Goal: Transaction & Acquisition: Purchase product/service

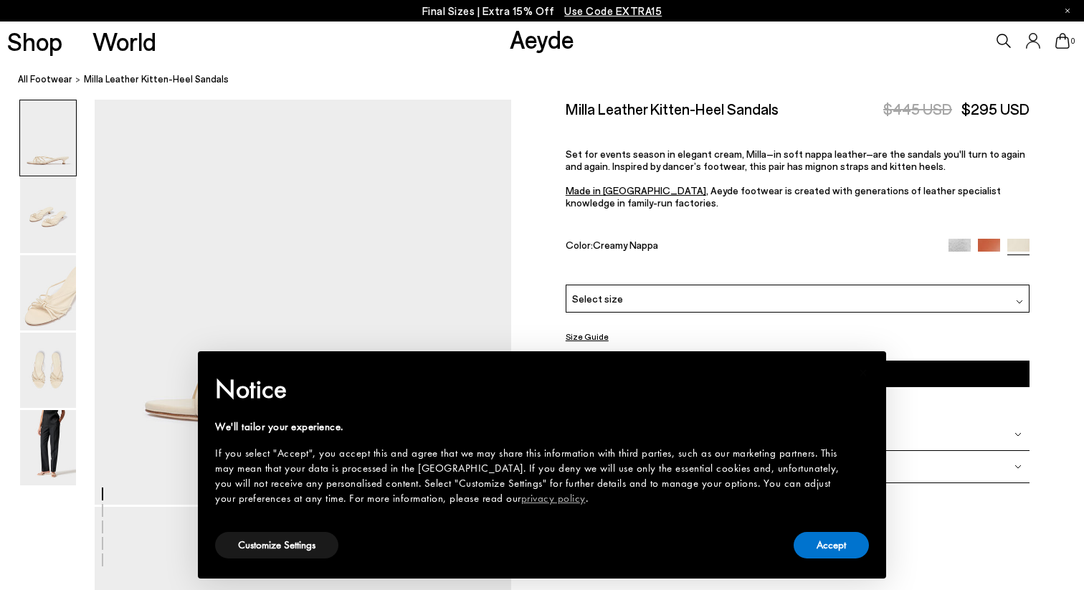
scroll to position [154, 0]
click at [839, 543] on button "Accept" at bounding box center [831, 545] width 75 height 27
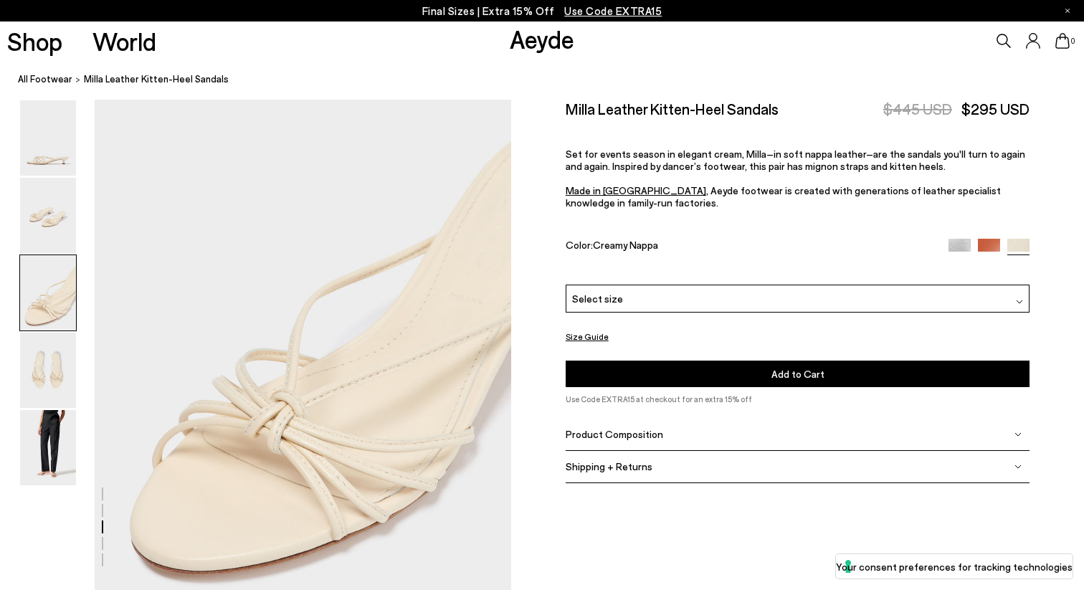
scroll to position [1194, 0]
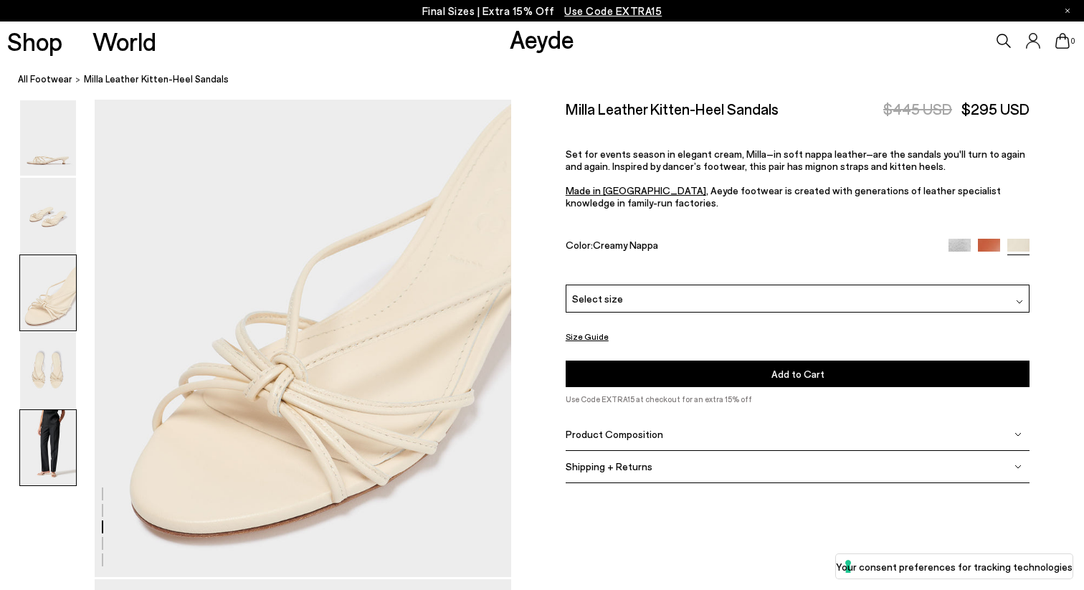
click at [59, 452] on img at bounding box center [48, 447] width 56 height 75
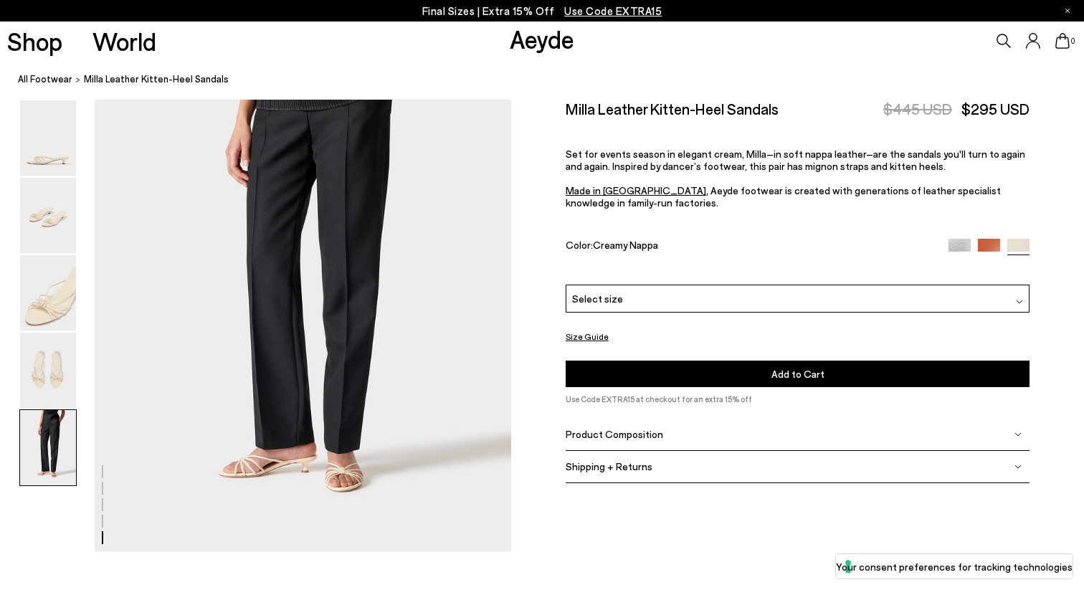
scroll to position [2340, 0]
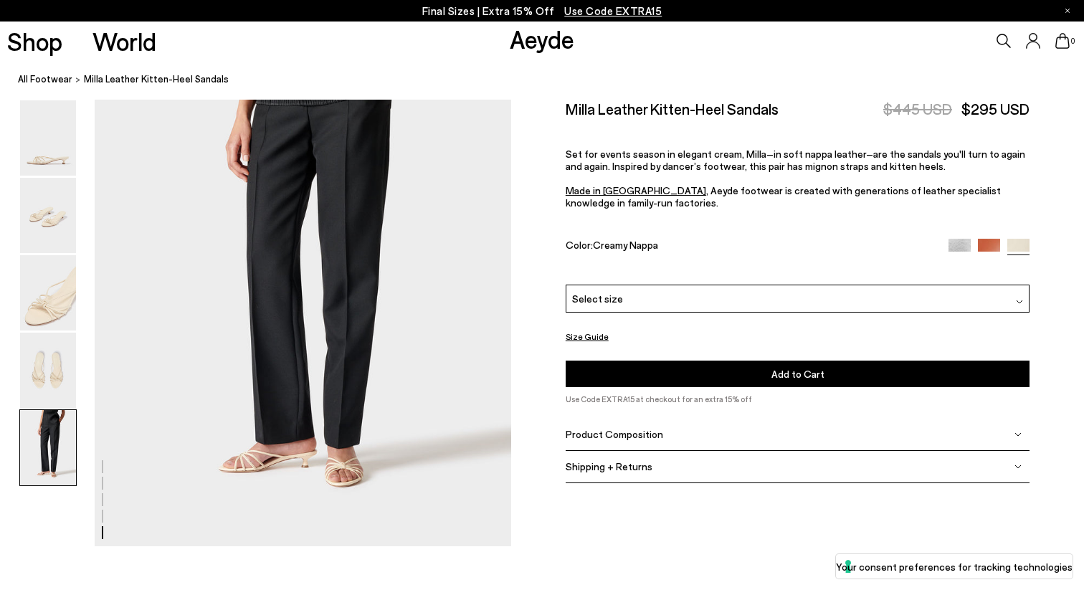
click at [987, 238] on img at bounding box center [989, 249] width 22 height 22
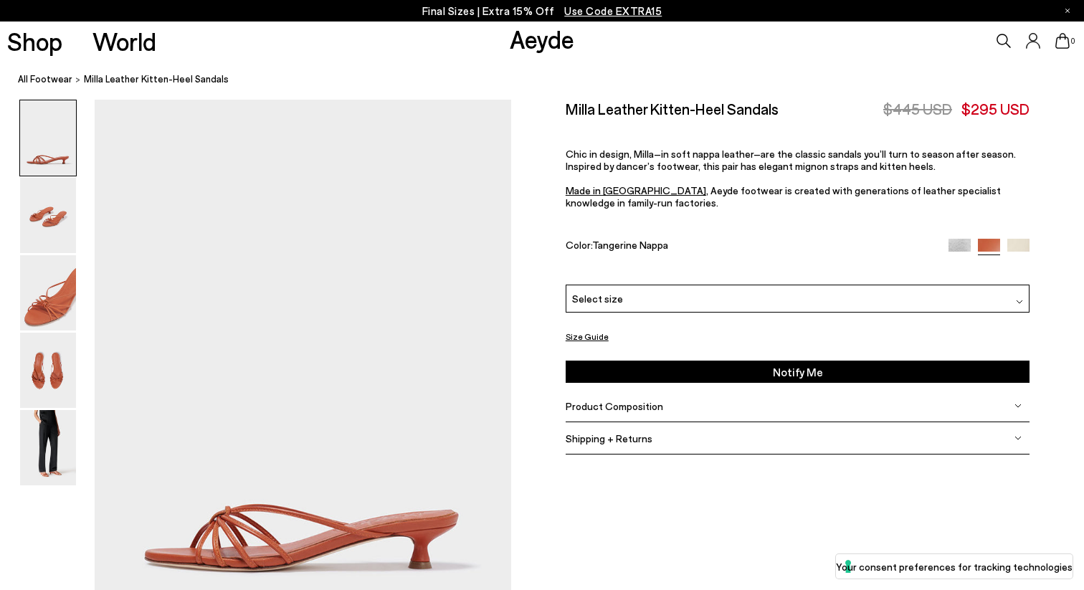
scroll to position [19, 0]
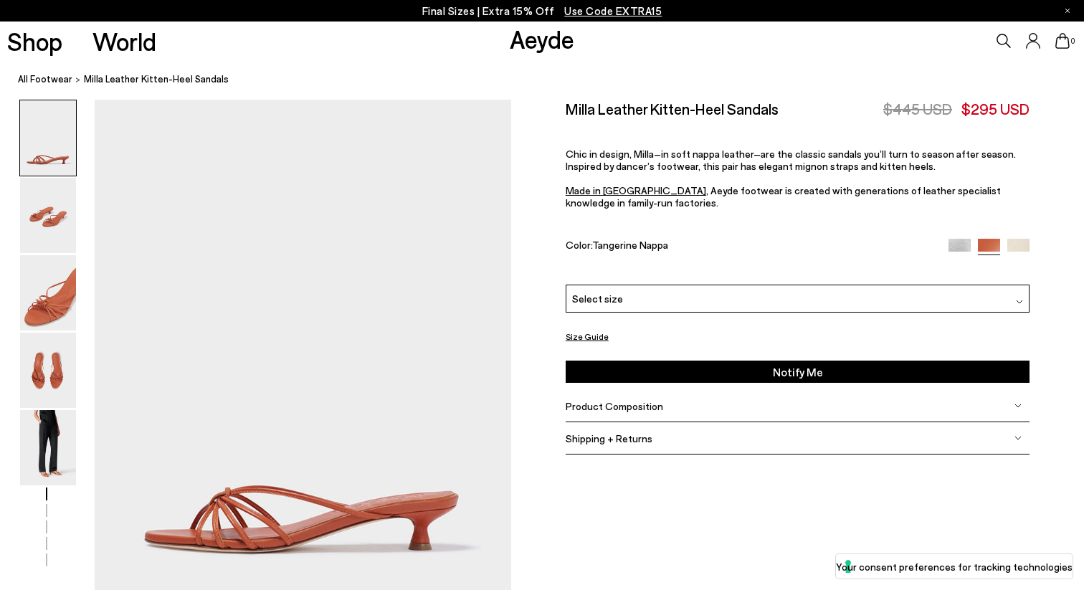
click at [959, 238] on img at bounding box center [960, 249] width 22 height 22
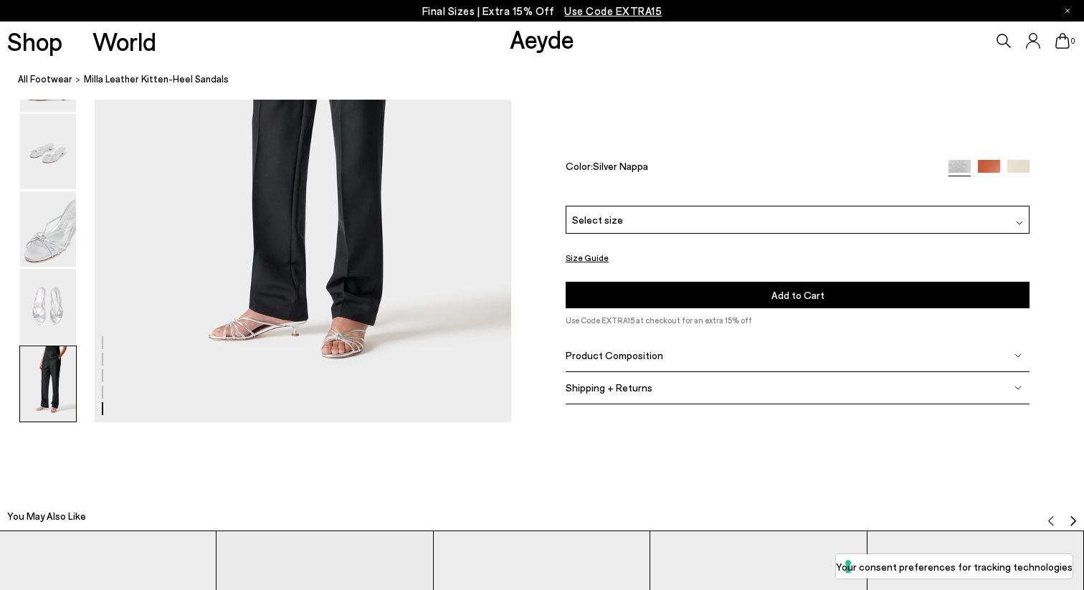
scroll to position [2417, 0]
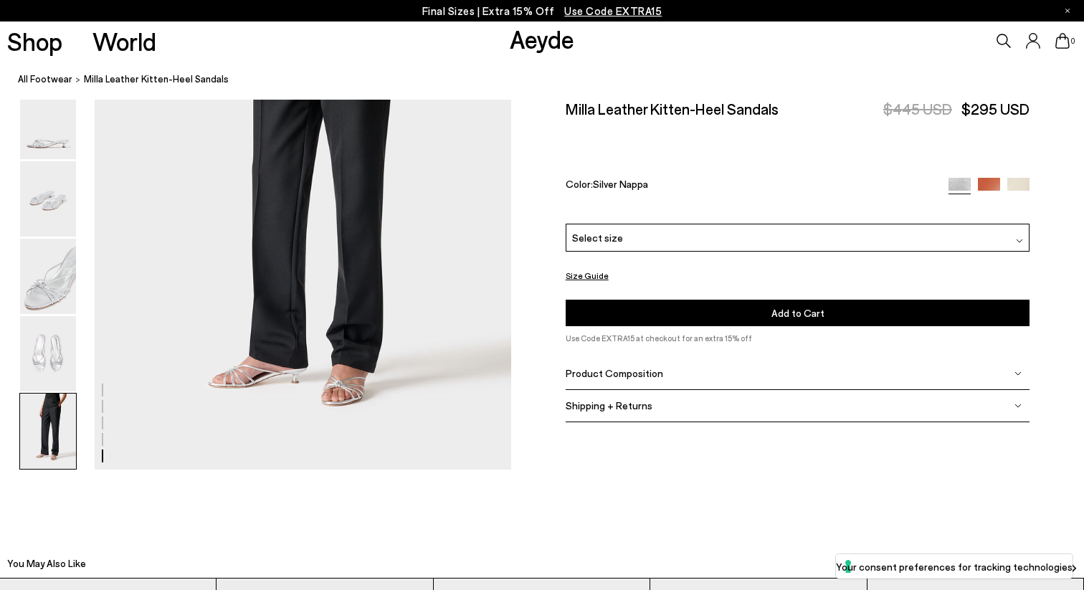
click at [664, 224] on div "Select size" at bounding box center [798, 238] width 465 height 28
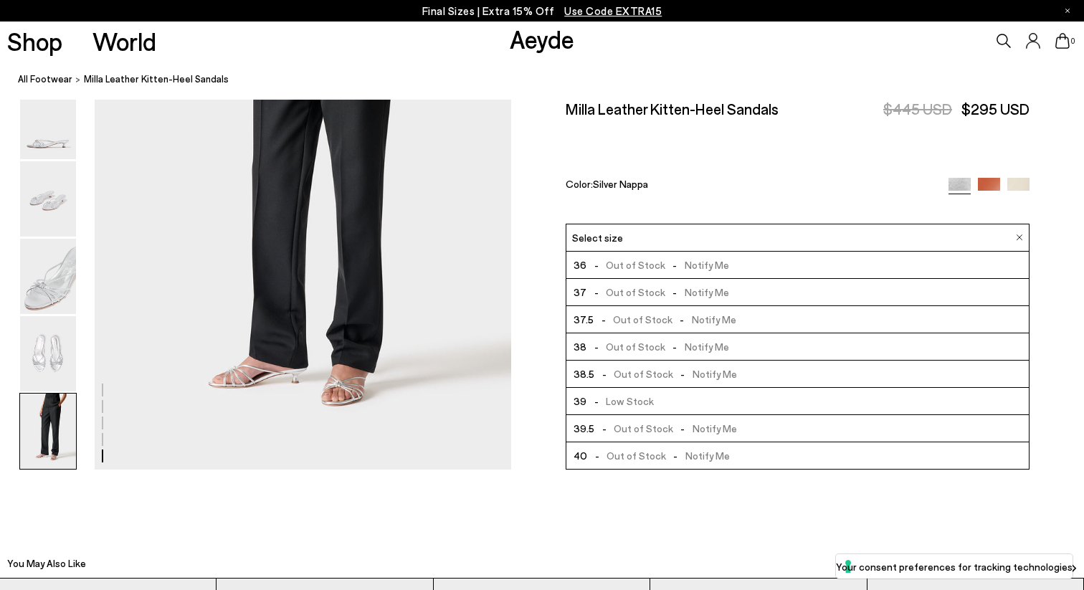
click at [1020, 177] on img at bounding box center [1018, 188] width 22 height 22
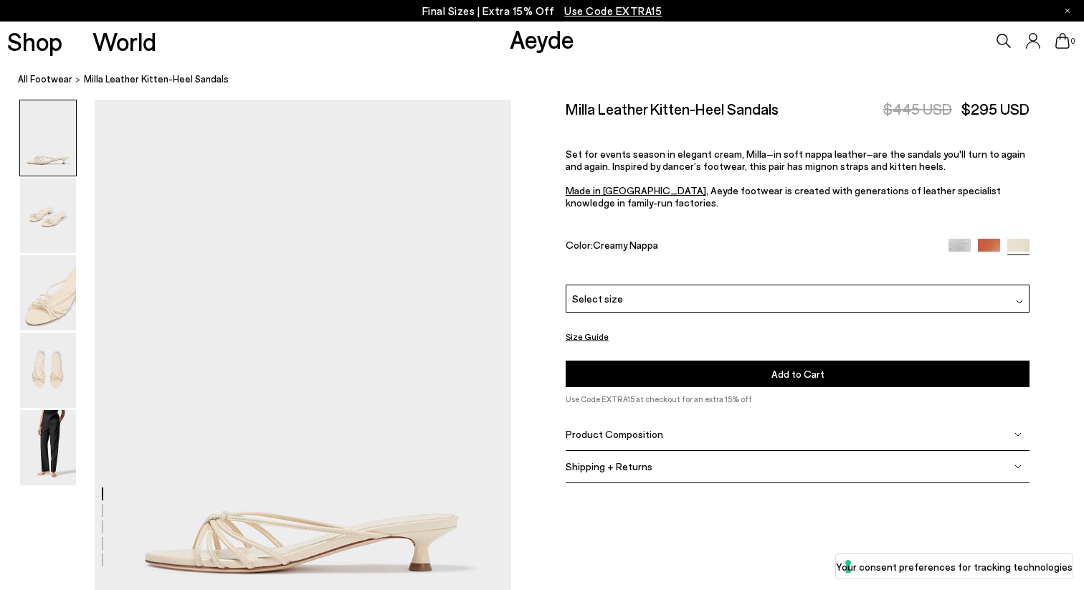
click at [918, 285] on div "Select size" at bounding box center [798, 299] width 465 height 28
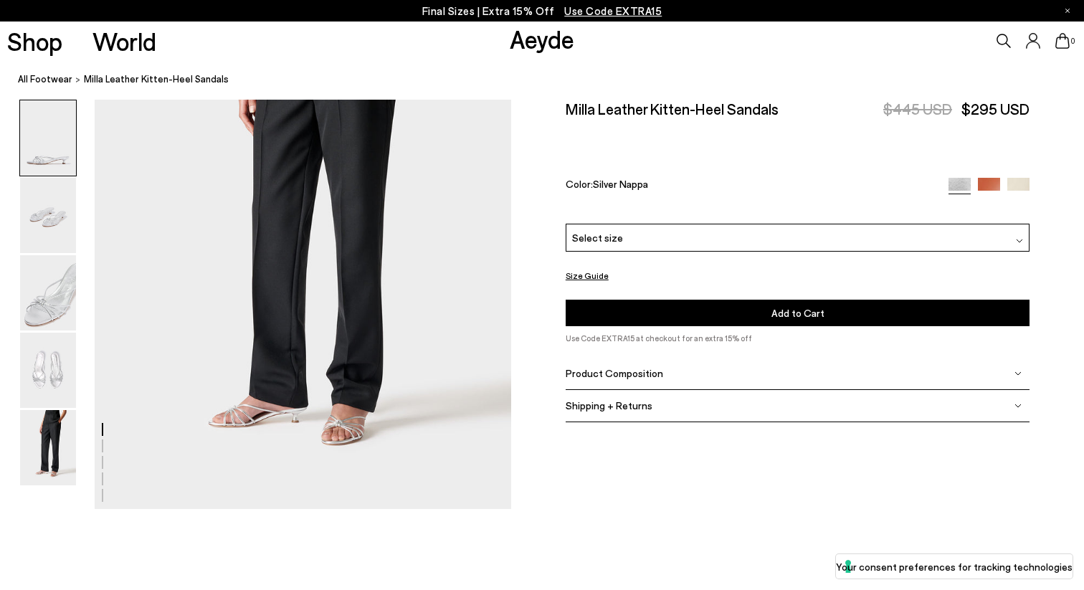
scroll to position [2378, 0]
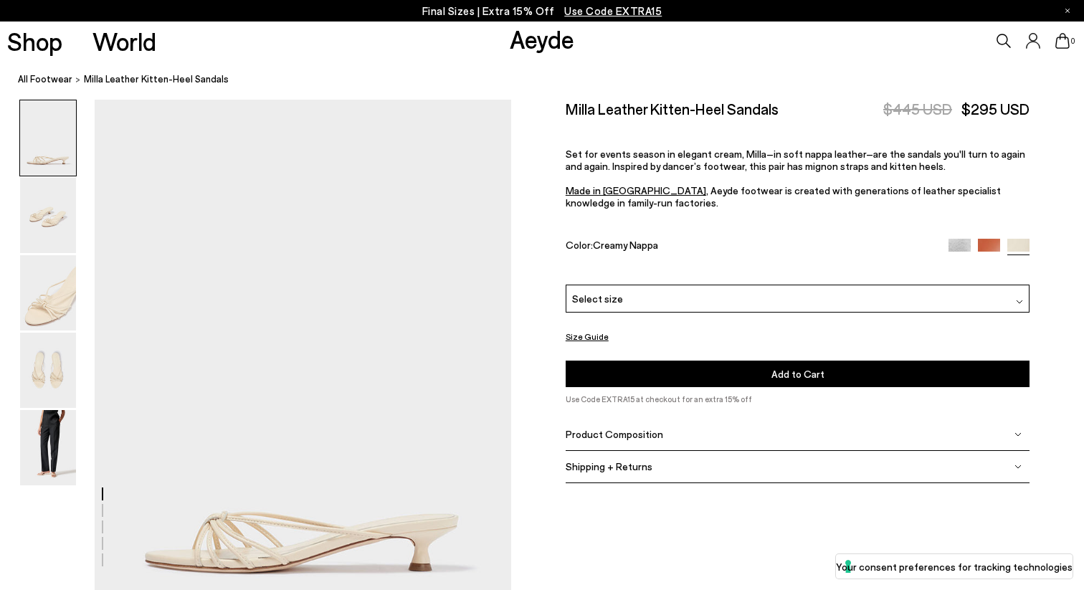
scroll to position [2312, 0]
